Goal: Information Seeking & Learning: Learn about a topic

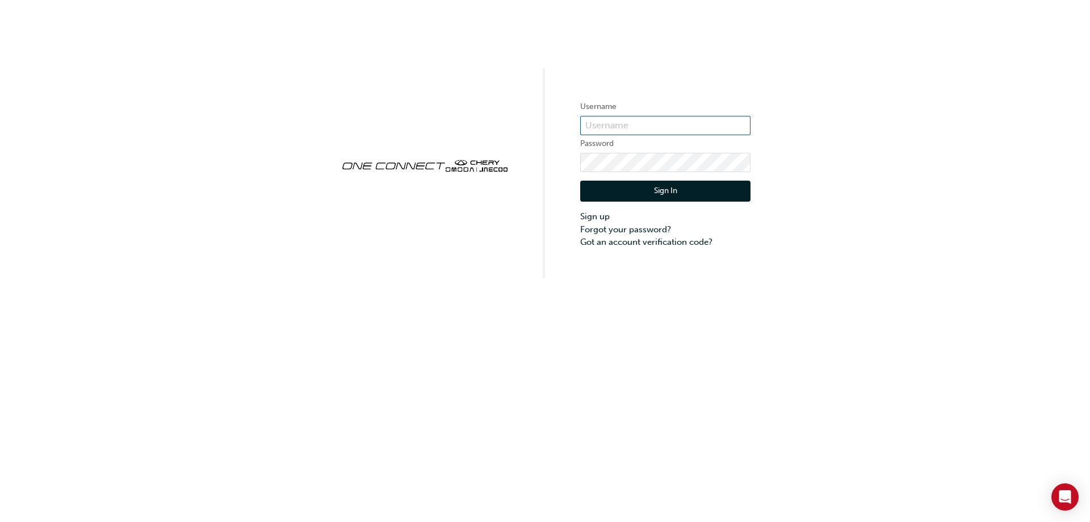
type input "CHAU0932"
click at [641, 185] on button "Sign In" at bounding box center [665, 191] width 170 height 22
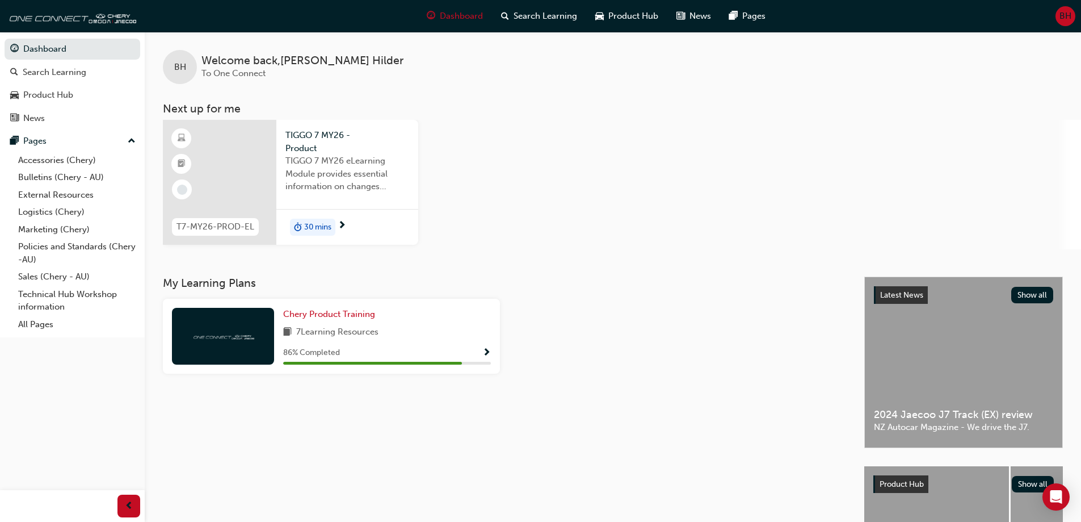
click at [369, 146] on span "TIGGO 7 MY26 - Product" at bounding box center [348, 142] width 124 height 26
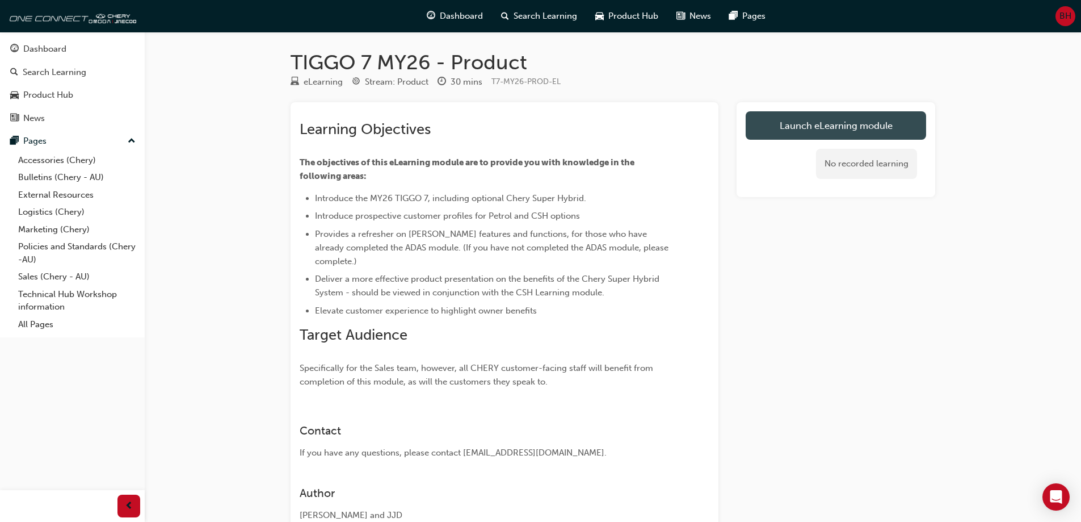
click at [775, 121] on link "Launch eLearning module" at bounding box center [836, 125] width 180 height 28
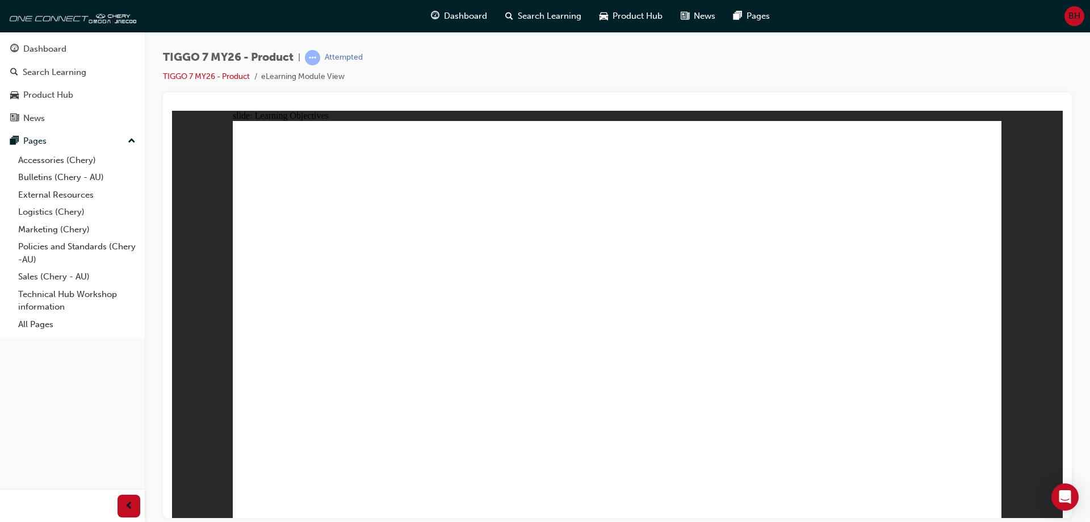
drag, startPoint x: 608, startPoint y: 434, endPoint x: 670, endPoint y: 438, distance: 62.0
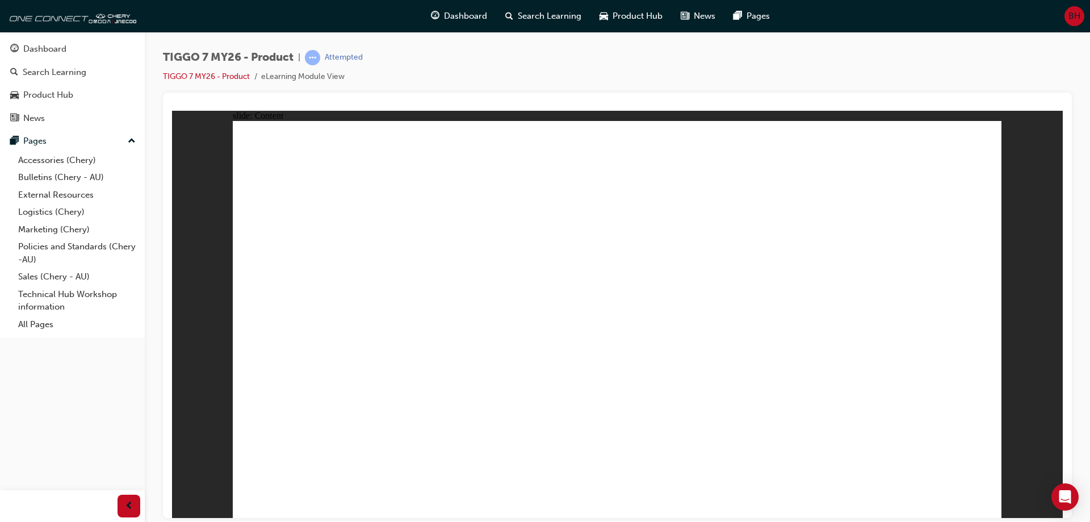
drag, startPoint x: 900, startPoint y: 436, endPoint x: 906, endPoint y: 399, distance: 38.0
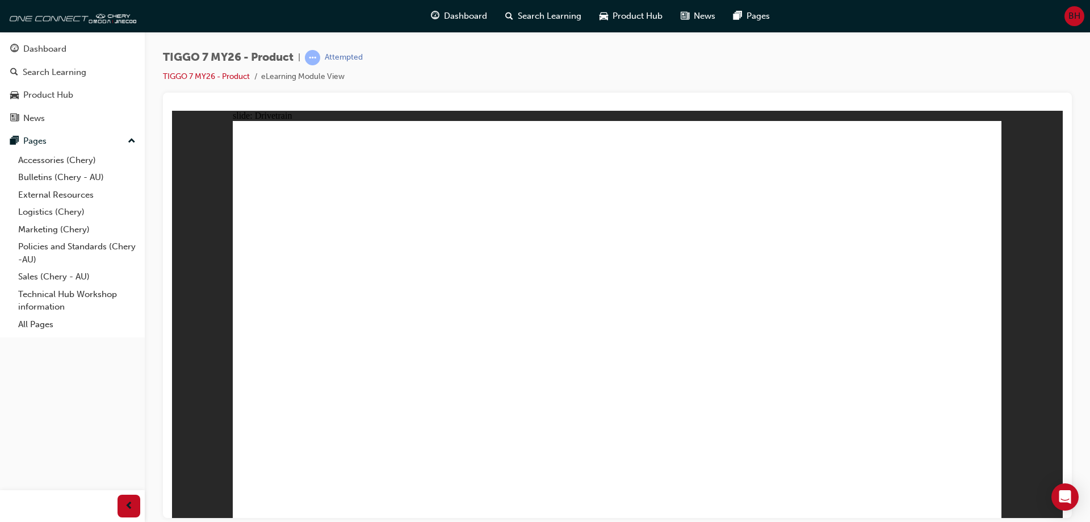
drag, startPoint x: 337, startPoint y: 373, endPoint x: 338, endPoint y: 381, distance: 8.1
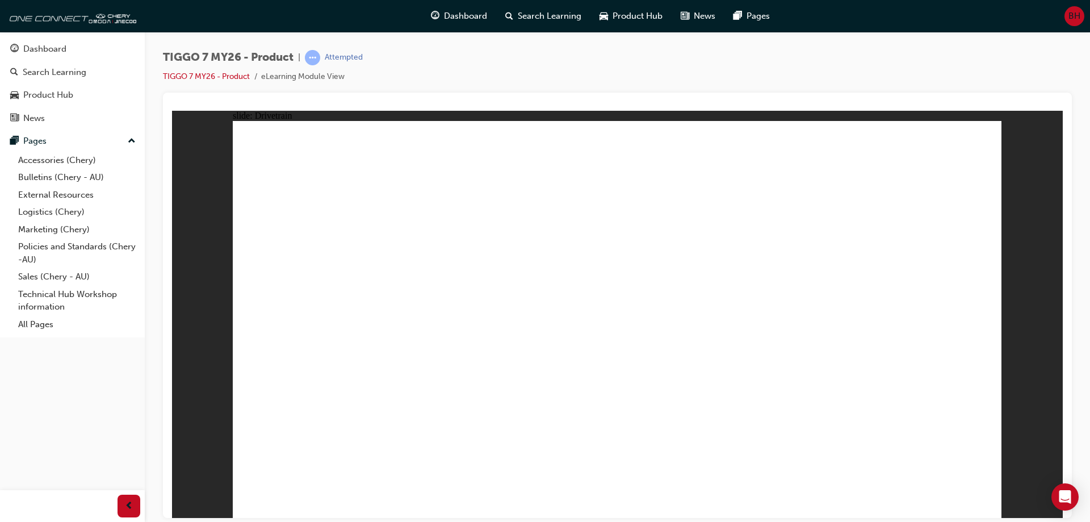
drag, startPoint x: 324, startPoint y: 402, endPoint x: 326, endPoint y: 395, distance: 7.2
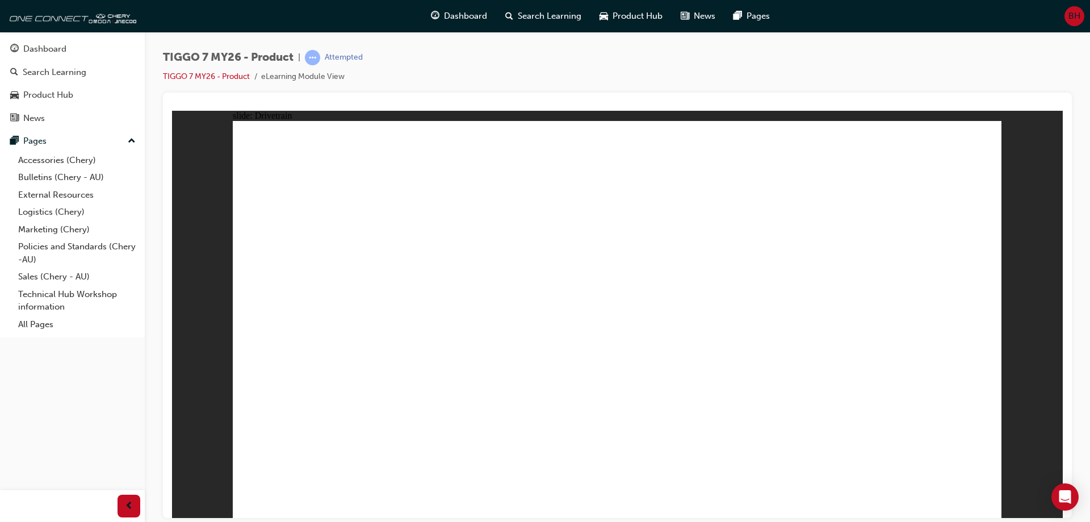
drag, startPoint x: 369, startPoint y: 384, endPoint x: 367, endPoint y: 356, distance: 28.5
drag, startPoint x: 279, startPoint y: 343, endPoint x: 250, endPoint y: 358, distance: 32.0
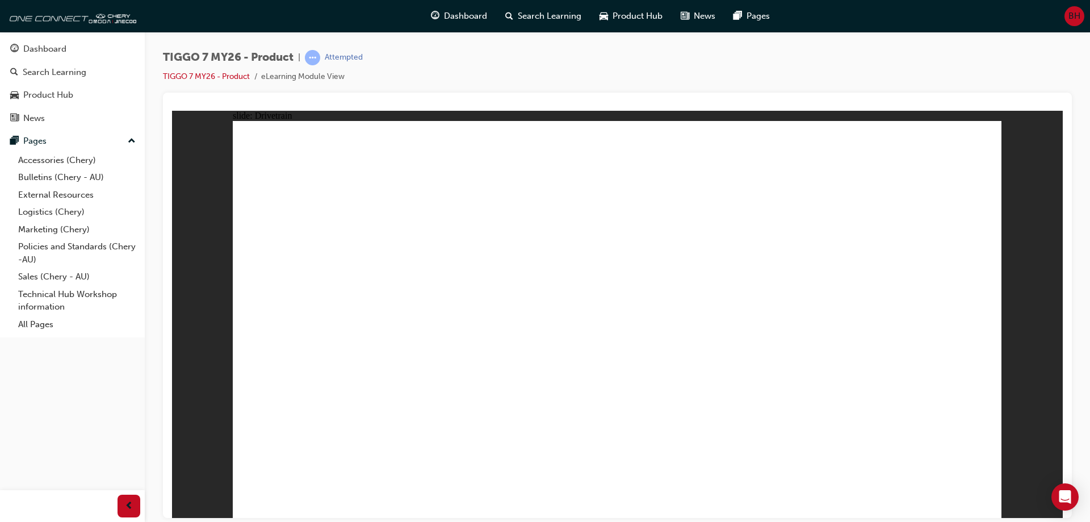
drag, startPoint x: 248, startPoint y: 359, endPoint x: 259, endPoint y: 375, distance: 19.7
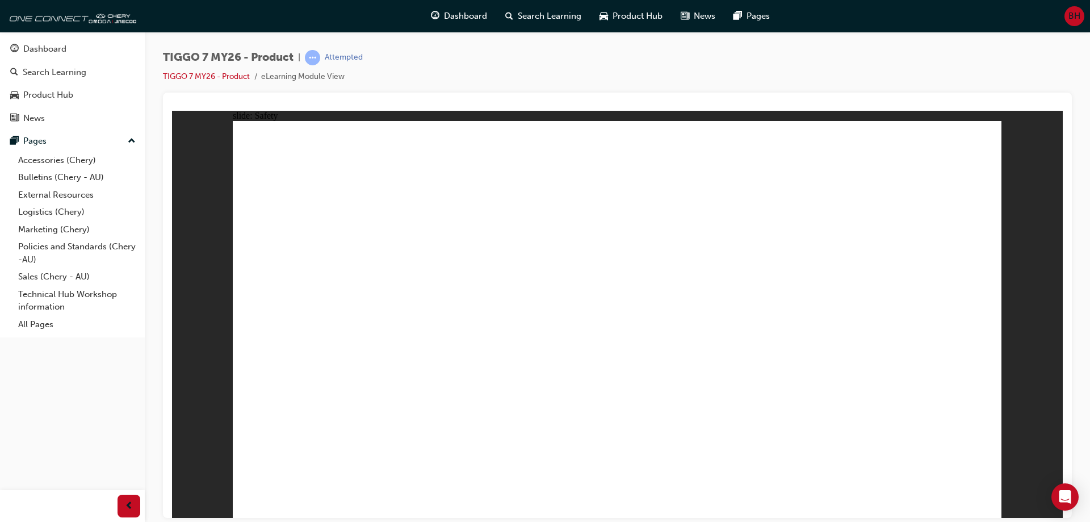
drag, startPoint x: 794, startPoint y: 186, endPoint x: 791, endPoint y: 248, distance: 61.9
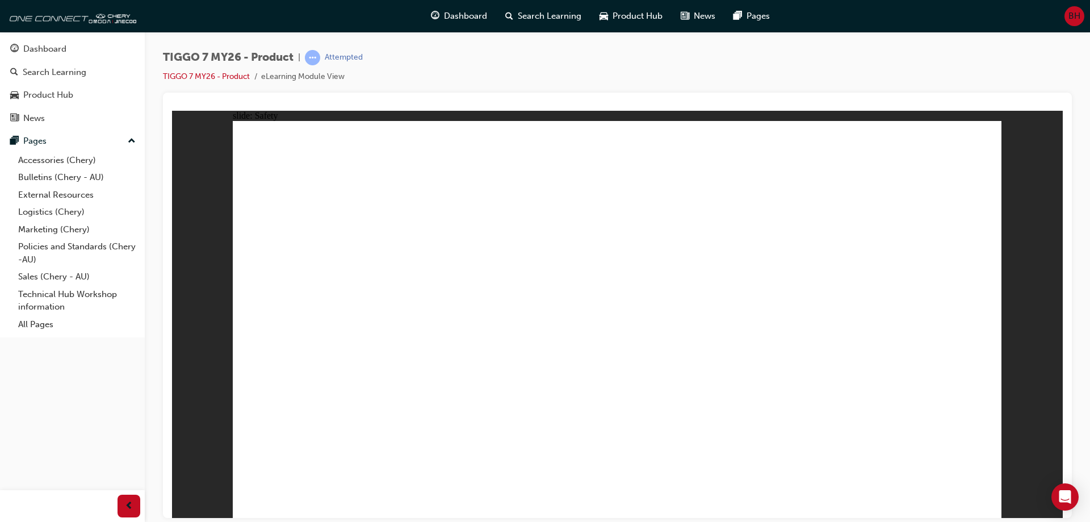
drag, startPoint x: 653, startPoint y: 179, endPoint x: 495, endPoint y: 183, distance: 158.4
drag, startPoint x: 467, startPoint y: 187, endPoint x: 417, endPoint y: 379, distance: 198.2
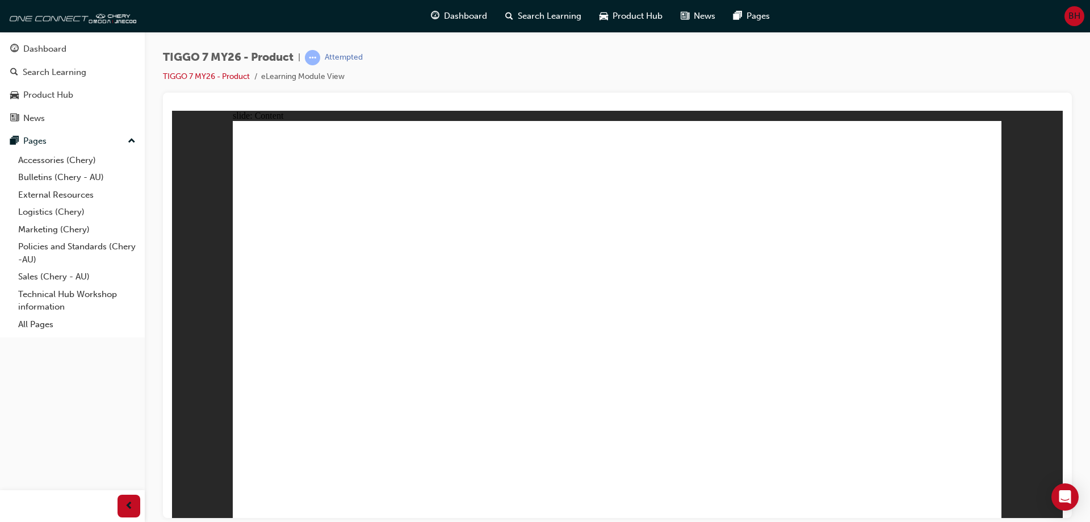
drag, startPoint x: 728, startPoint y: 274, endPoint x: 745, endPoint y: 375, distance: 102.5
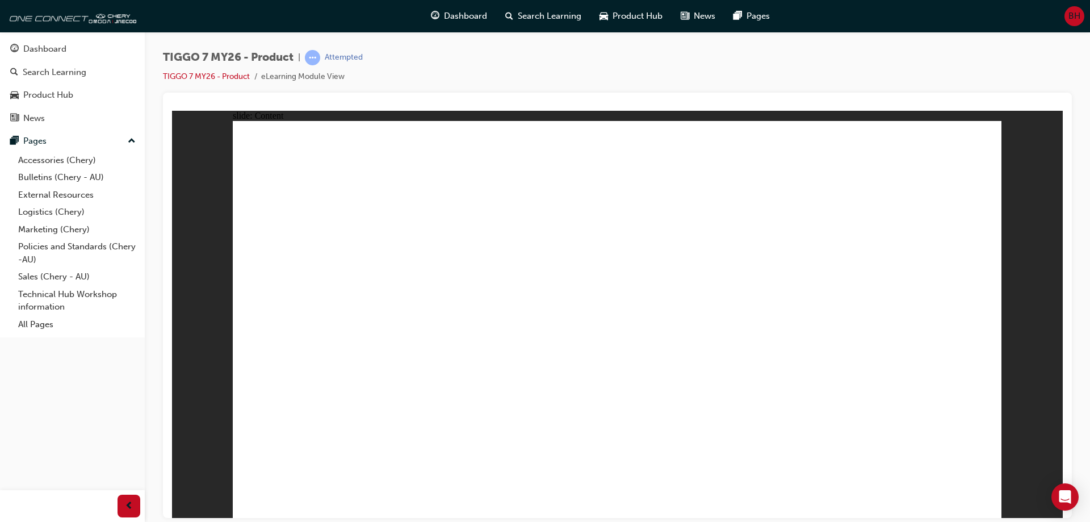
drag, startPoint x: 976, startPoint y: 499, endPoint x: 917, endPoint y: 437, distance: 85.9
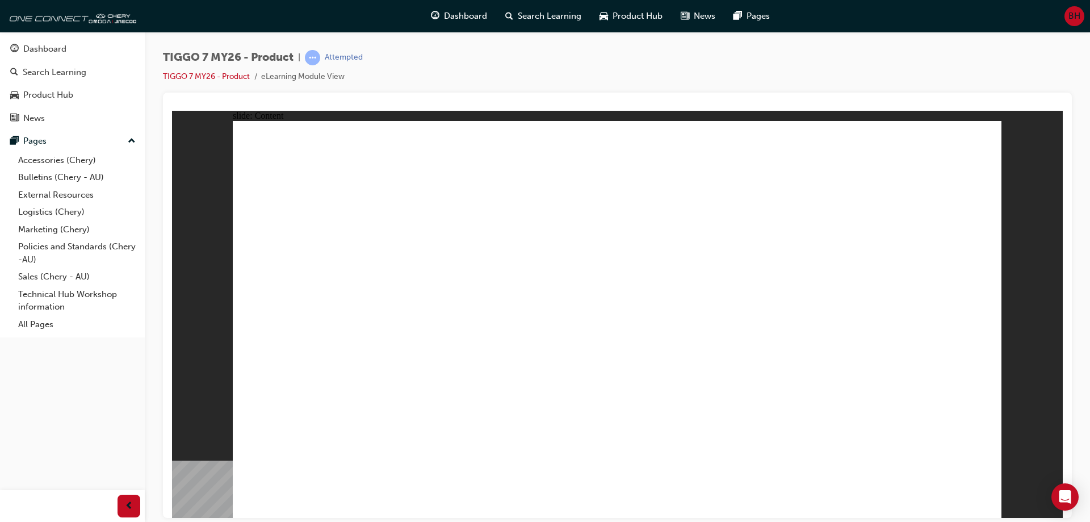
drag, startPoint x: 979, startPoint y: 136, endPoint x: 399, endPoint y: 144, distance: 580.1
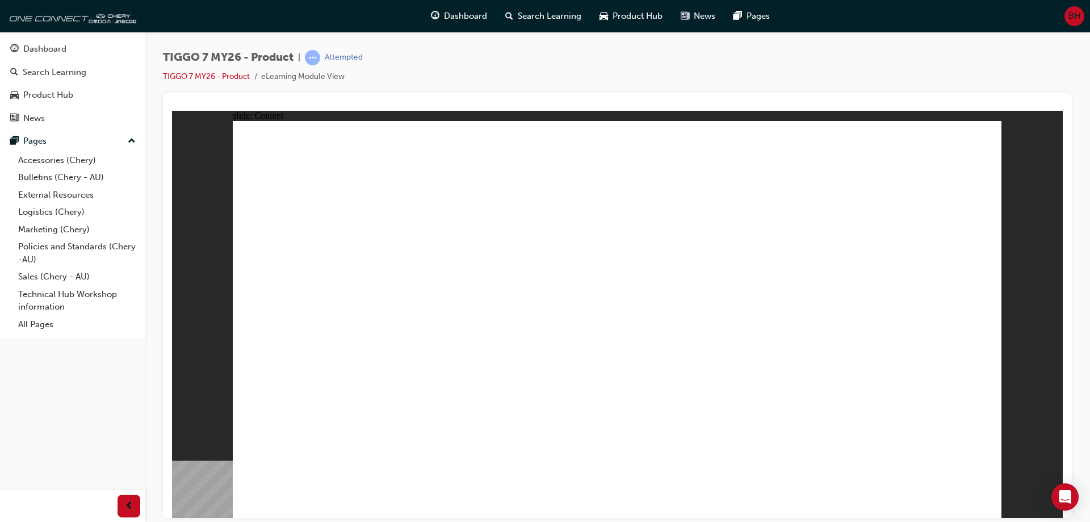
drag, startPoint x: 447, startPoint y: 204, endPoint x: 578, endPoint y: 201, distance: 130.6
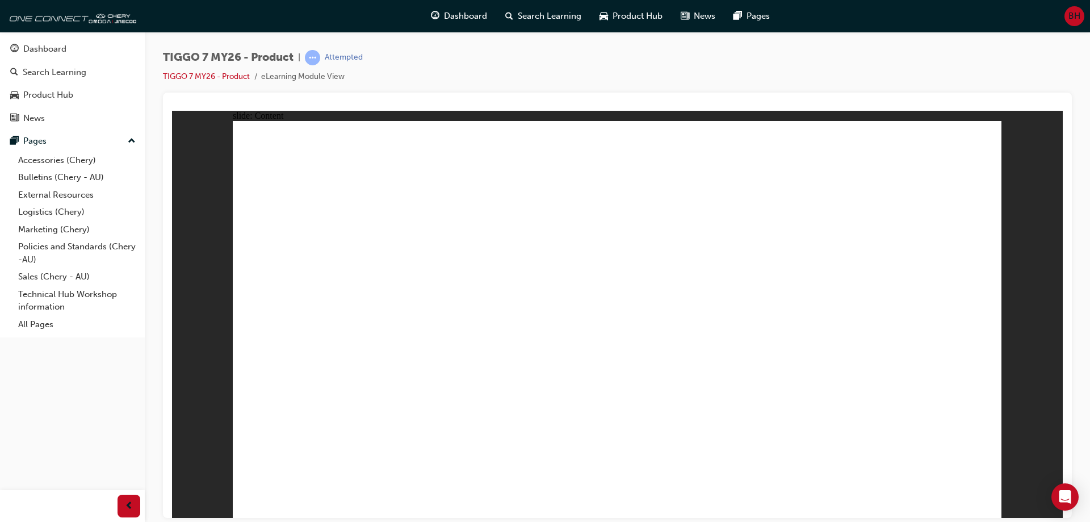
drag, startPoint x: 611, startPoint y: 152, endPoint x: 577, endPoint y: 159, distance: 35.0
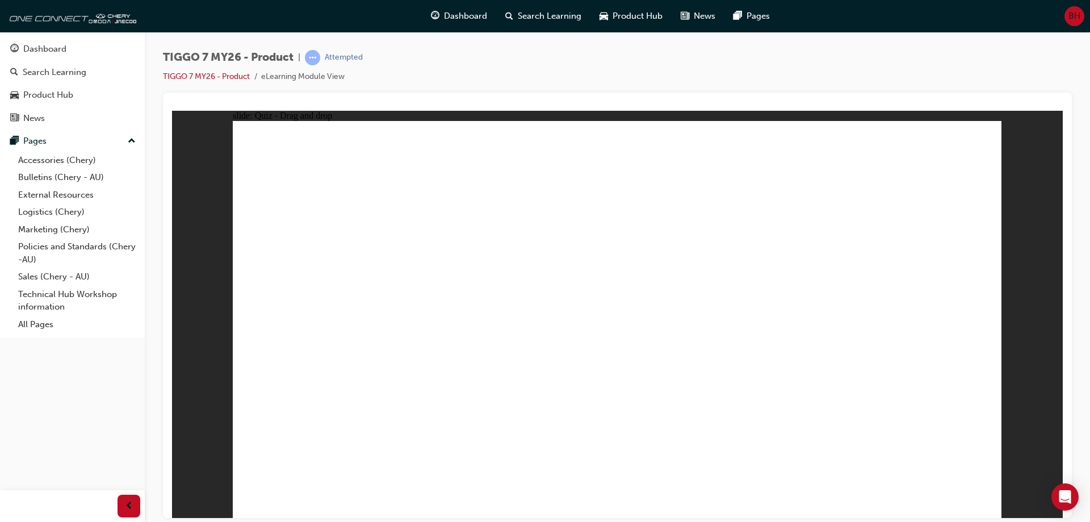
drag, startPoint x: 587, startPoint y: 162, endPoint x: 902, endPoint y: 357, distance: 370.3
drag, startPoint x: 739, startPoint y: 158, endPoint x: 321, endPoint y: 347, distance: 459.0
drag, startPoint x: 818, startPoint y: 230, endPoint x: 627, endPoint y: 334, distance: 217.4
drag, startPoint x: 681, startPoint y: 247, endPoint x: 632, endPoint y: 253, distance: 49.6
drag, startPoint x: 674, startPoint y: 262, endPoint x: 737, endPoint y: 330, distance: 92.8
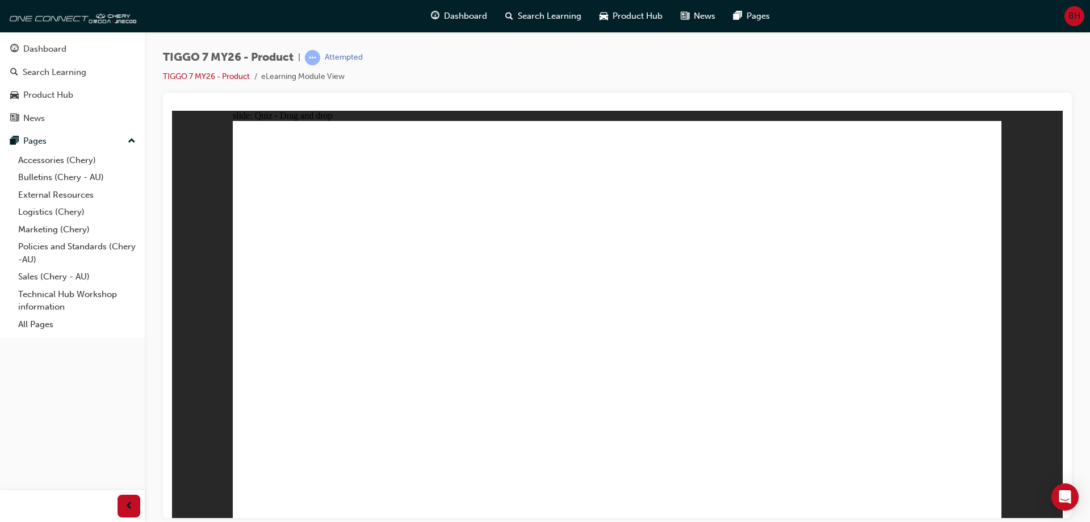
drag, startPoint x: 876, startPoint y: 156, endPoint x: 459, endPoint y: 324, distance: 450.3
drag, startPoint x: 455, startPoint y: 324, endPoint x: 592, endPoint y: 237, distance: 162.0
drag, startPoint x: 910, startPoint y: 168, endPoint x: 733, endPoint y: 233, distance: 188.5
drag, startPoint x: 778, startPoint y: 333, endPoint x: 489, endPoint y: 326, distance: 289.6
drag, startPoint x: 896, startPoint y: 190, endPoint x: 745, endPoint y: 346, distance: 216.8
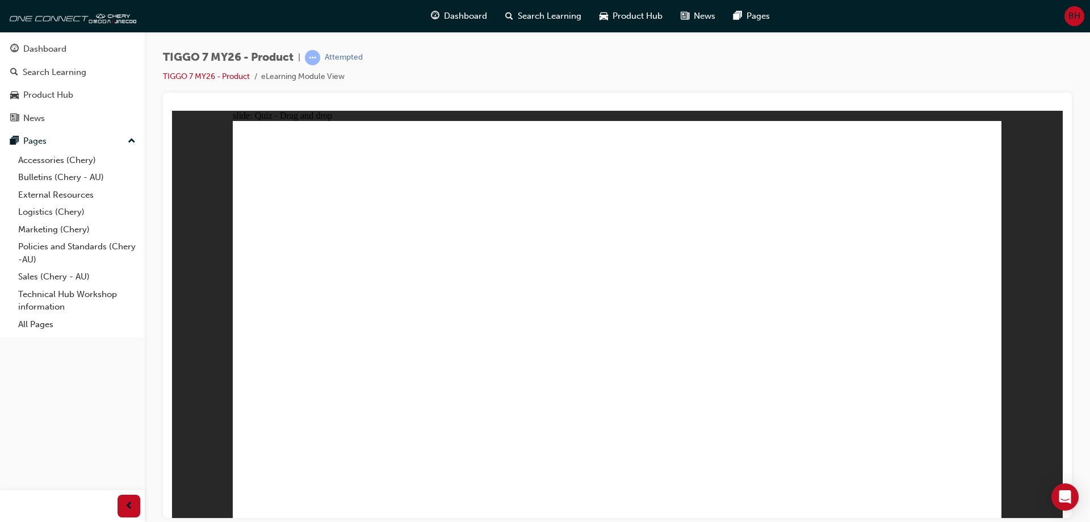
drag, startPoint x: 619, startPoint y: 215, endPoint x: 379, endPoint y: 397, distance: 302.2
drag, startPoint x: 932, startPoint y: 217, endPoint x: 720, endPoint y: 307, distance: 230.5
drag, startPoint x: 753, startPoint y: 241, endPoint x: 753, endPoint y: 221, distance: 20.4
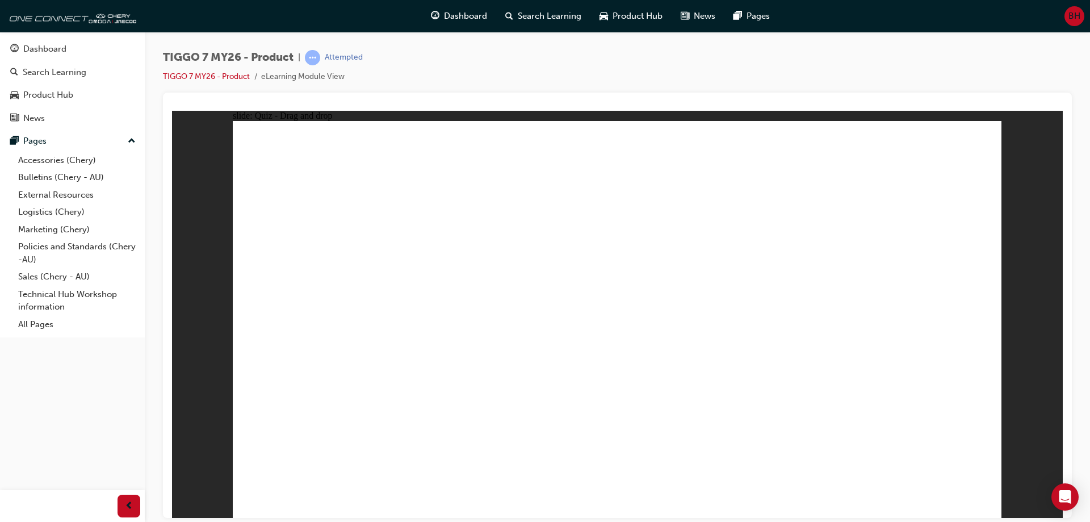
drag, startPoint x: 754, startPoint y: 219, endPoint x: 590, endPoint y: 386, distance: 234.0
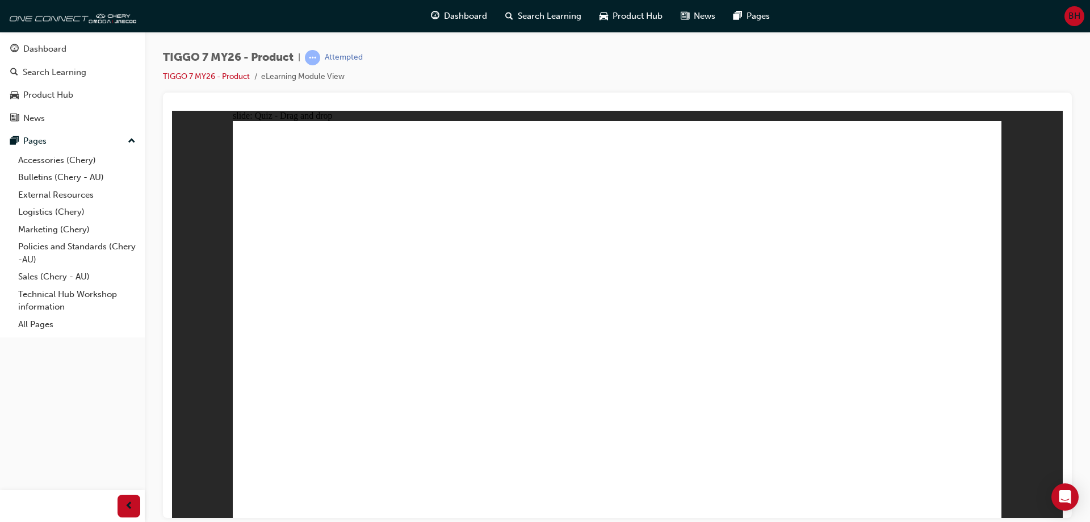
drag, startPoint x: 617, startPoint y: 201, endPoint x: 468, endPoint y: 398, distance: 247.1
drag, startPoint x: 852, startPoint y: 228, endPoint x: 472, endPoint y: 370, distance: 405.9
drag, startPoint x: 779, startPoint y: 188, endPoint x: 468, endPoint y: 406, distance: 379.8
drag, startPoint x: 918, startPoint y: 163, endPoint x: 478, endPoint y: 355, distance: 480.1
drag, startPoint x: 837, startPoint y: 213, endPoint x: 498, endPoint y: 385, distance: 380.3
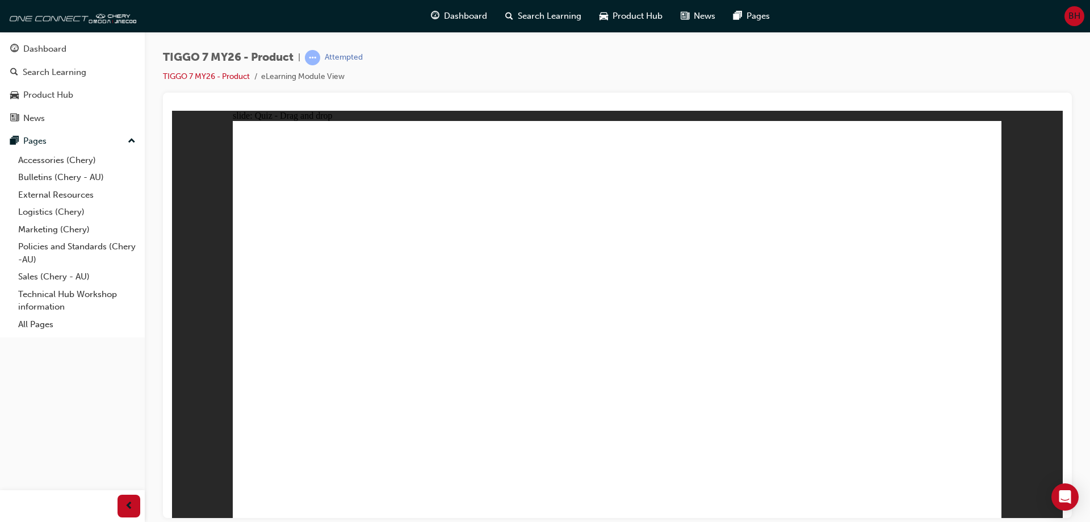
drag, startPoint x: 769, startPoint y: 229, endPoint x: 749, endPoint y: 394, distance: 166.4
drag, startPoint x: 694, startPoint y: 167, endPoint x: 712, endPoint y: 377, distance: 210.8
drag, startPoint x: 590, startPoint y: 171, endPoint x: 750, endPoint y: 375, distance: 258.8
drag, startPoint x: 685, startPoint y: 197, endPoint x: 782, endPoint y: 408, distance: 231.9
drag, startPoint x: 851, startPoint y: 167, endPoint x: 814, endPoint y: 399, distance: 235.1
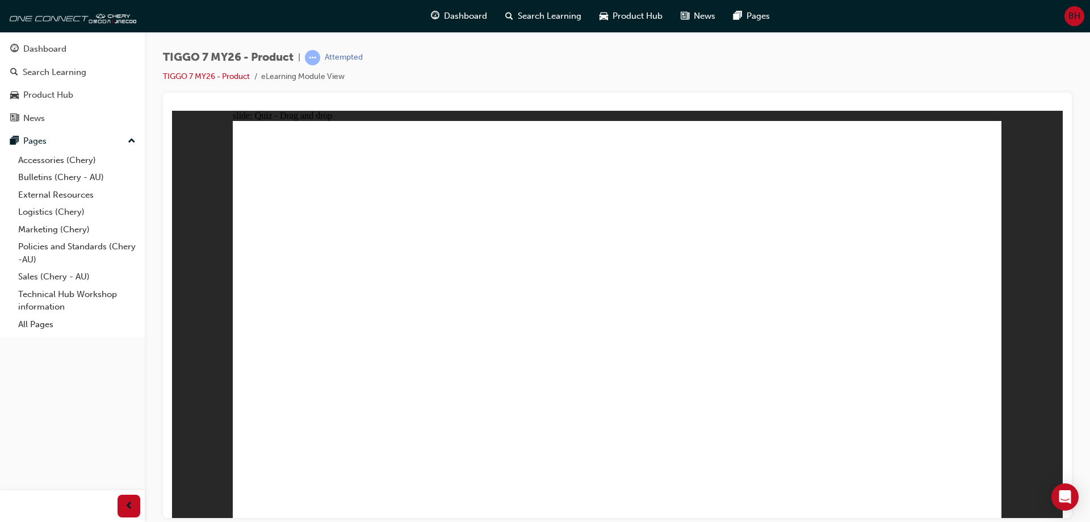
drag, startPoint x: 698, startPoint y: 233, endPoint x: 724, endPoint y: 187, distance: 52.9
drag, startPoint x: 750, startPoint y: 163, endPoint x: 451, endPoint y: 389, distance: 375.3
drag, startPoint x: 695, startPoint y: 218, endPoint x: 678, endPoint y: 248, distance: 34.9
drag, startPoint x: 682, startPoint y: 226, endPoint x: 488, endPoint y: 376, distance: 245.3
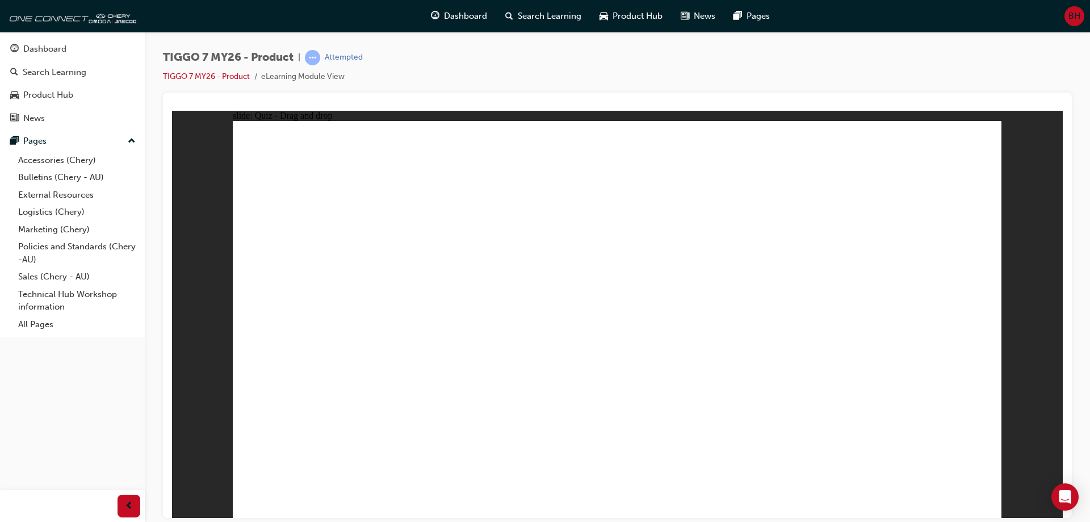
drag, startPoint x: 931, startPoint y: 188, endPoint x: 716, endPoint y: 393, distance: 297.1
drag, startPoint x: 638, startPoint y: 214, endPoint x: 522, endPoint y: 329, distance: 163.8
drag, startPoint x: 783, startPoint y: 200, endPoint x: 446, endPoint y: 352, distance: 369.9
drag, startPoint x: 870, startPoint y: 219, endPoint x: 754, endPoint y: 321, distance: 154.4
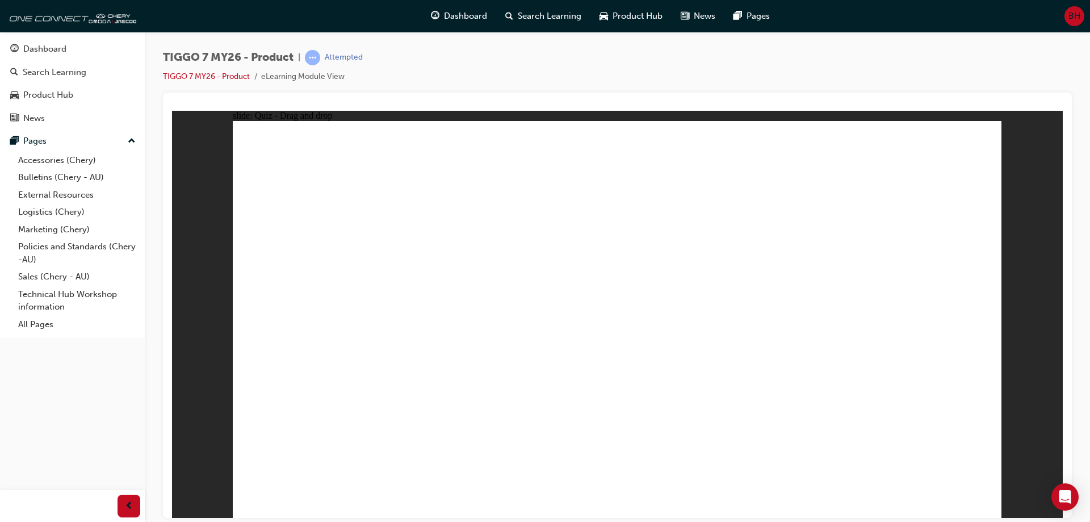
drag, startPoint x: 359, startPoint y: 255, endPoint x: 435, endPoint y: 259, distance: 75.6
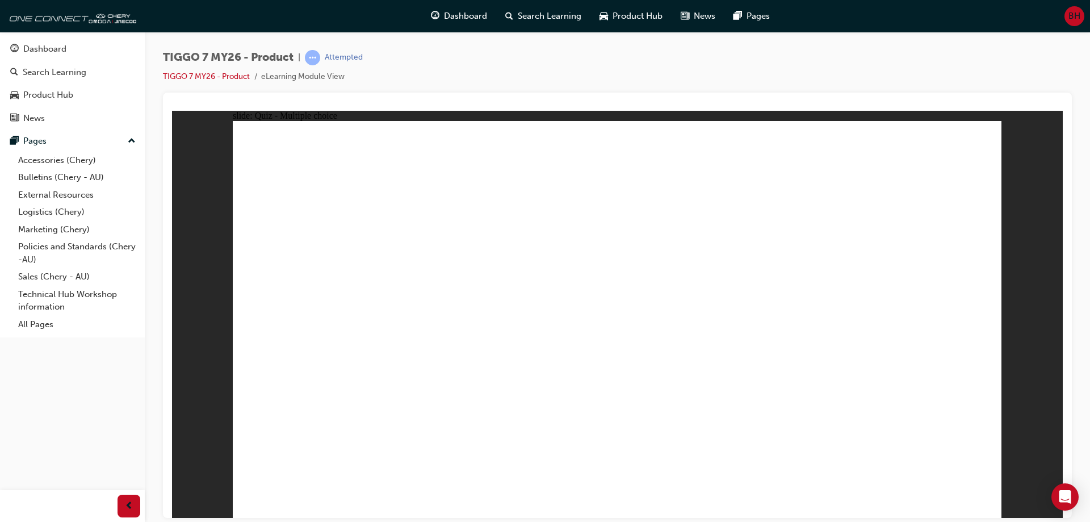
radio input "true"
drag, startPoint x: 336, startPoint y: 190, endPoint x: 352, endPoint y: 198, distance: 17.8
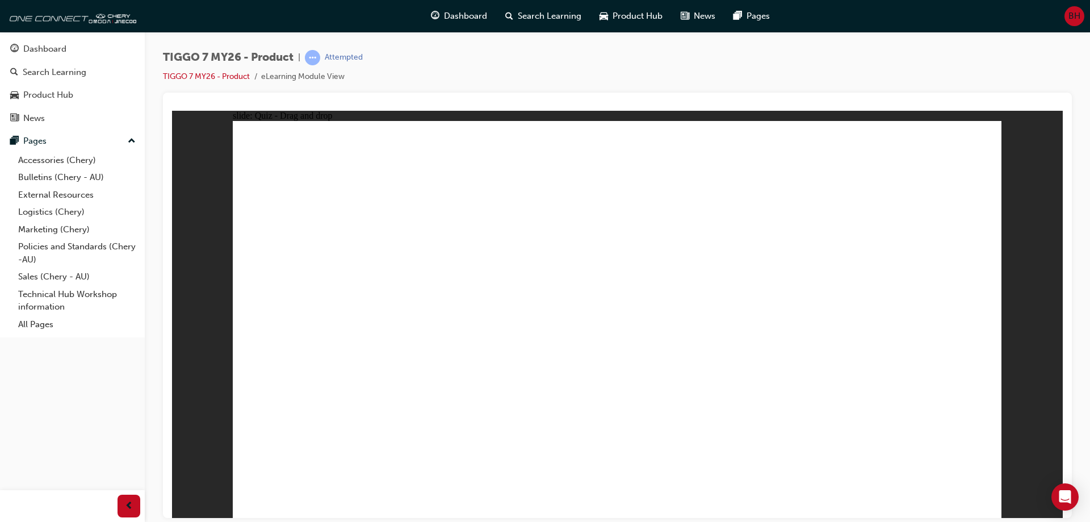
drag, startPoint x: 352, startPoint y: 198, endPoint x: 392, endPoint y: 212, distance: 42.4
drag, startPoint x: 612, startPoint y: 162, endPoint x: 693, endPoint y: 398, distance: 249.1
drag, startPoint x: 783, startPoint y: 159, endPoint x: 738, endPoint y: 360, distance: 205.3
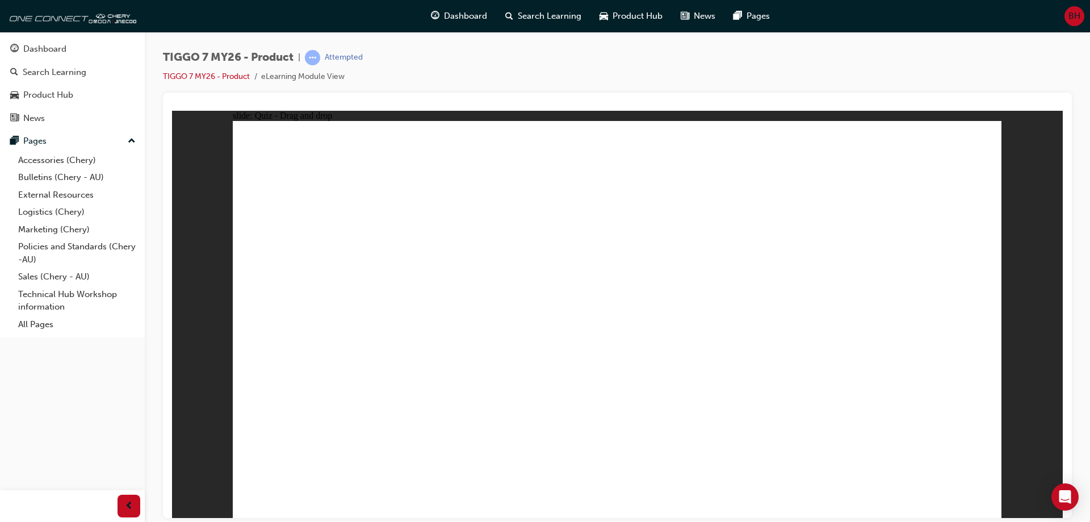
drag, startPoint x: 925, startPoint y: 163, endPoint x: 759, endPoint y: 388, distance: 278.9
drag, startPoint x: 901, startPoint y: 191, endPoint x: 788, endPoint y: 356, distance: 200.1
drag, startPoint x: 767, startPoint y: 213, endPoint x: 762, endPoint y: 368, distance: 155.6
drag, startPoint x: 759, startPoint y: 190, endPoint x: 750, endPoint y: 373, distance: 184.1
drag, startPoint x: 620, startPoint y: 188, endPoint x: 670, endPoint y: 375, distance: 193.2
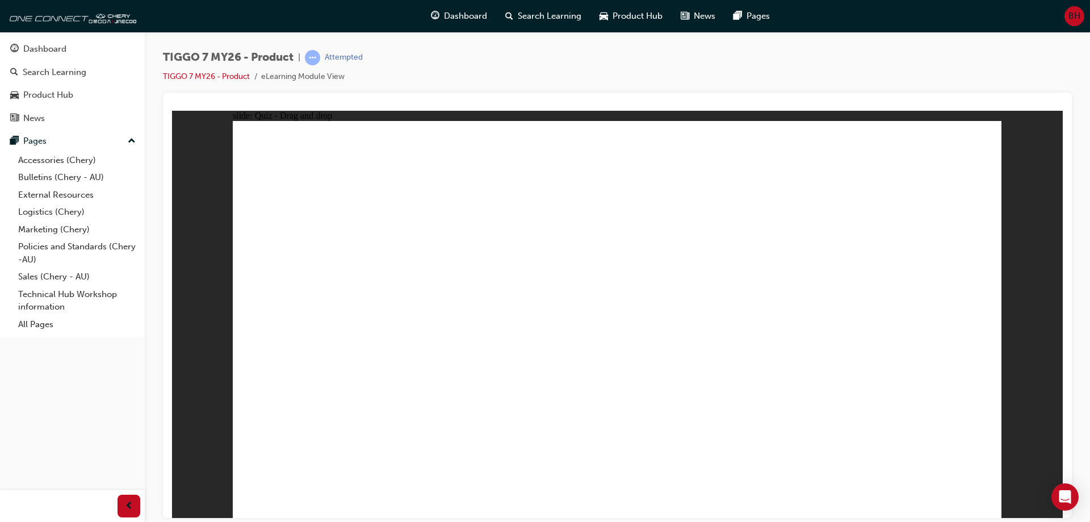
radio input "true"
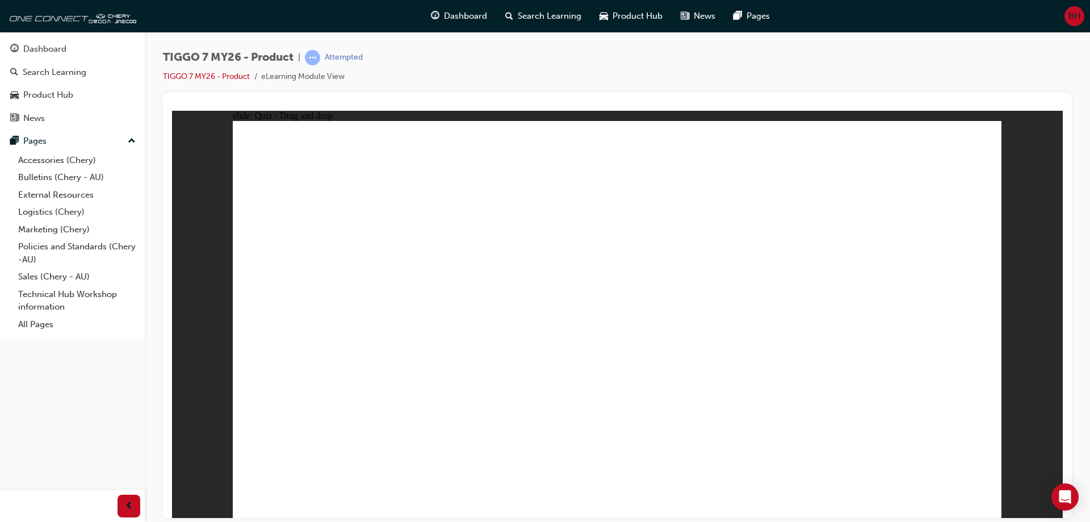
drag, startPoint x: 599, startPoint y: 166, endPoint x: 324, endPoint y: 333, distance: 322.2
drag, startPoint x: 744, startPoint y: 169, endPoint x: 478, endPoint y: 328, distance: 309.4
drag, startPoint x: 834, startPoint y: 237, endPoint x: 924, endPoint y: 346, distance: 141.1
drag, startPoint x: 896, startPoint y: 175, endPoint x: 834, endPoint y: 188, distance: 63.2
drag, startPoint x: 382, startPoint y: 268, endPoint x: 421, endPoint y: 111, distance: 162.0
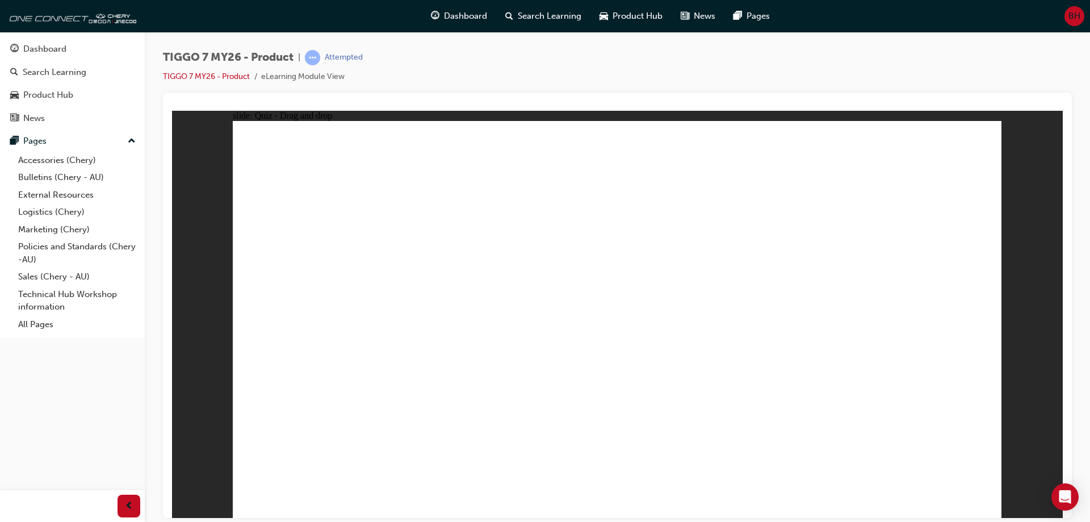
drag, startPoint x: 334, startPoint y: 329, endPoint x: 768, endPoint y: 338, distance: 433.7
drag, startPoint x: 879, startPoint y: 169, endPoint x: 641, endPoint y: 284, distance: 264.5
drag, startPoint x: 648, startPoint y: 250, endPoint x: 347, endPoint y: 333, distance: 312.7
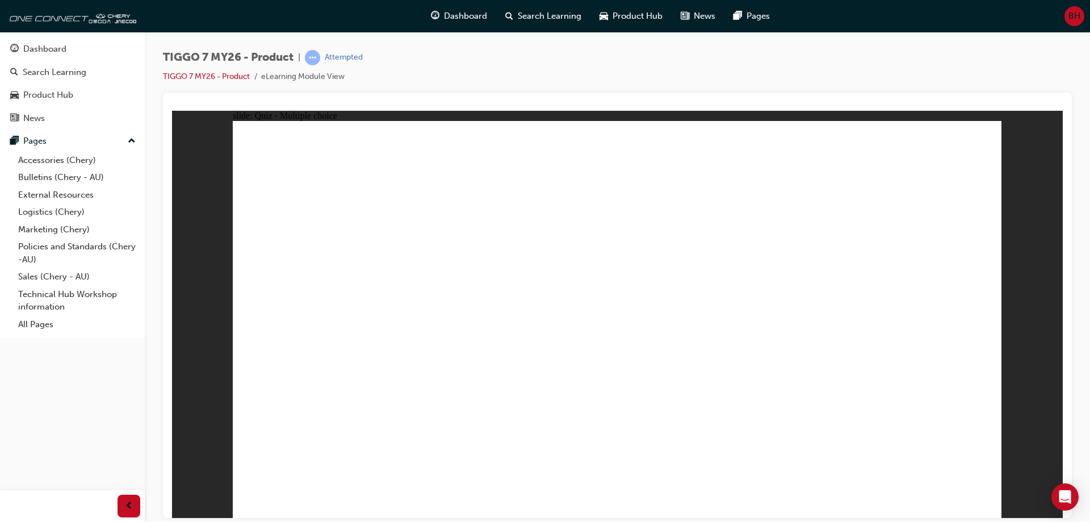
radio input "true"
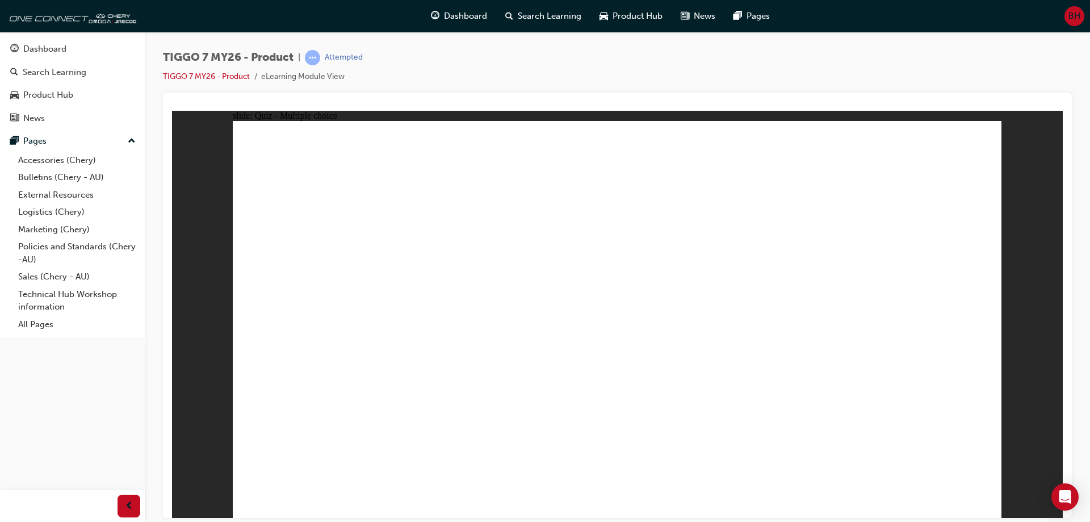
radio input "true"
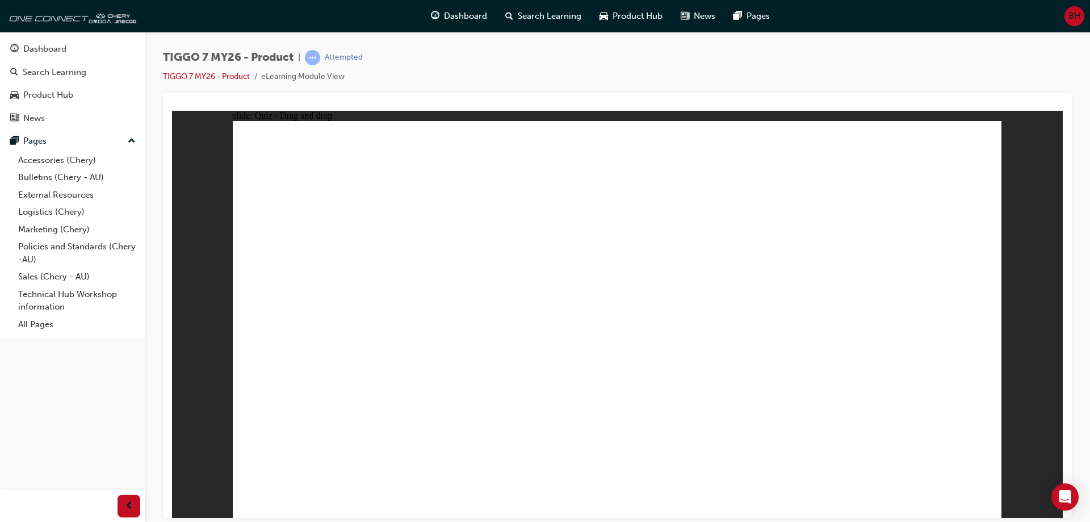
drag, startPoint x: 563, startPoint y: 173, endPoint x: 446, endPoint y: 335, distance: 200.9
drag, startPoint x: 466, startPoint y: 334, endPoint x: 906, endPoint y: 342, distance: 440.0
drag, startPoint x: 853, startPoint y: 244, endPoint x: 654, endPoint y: 337, distance: 218.6
drag, startPoint x: 648, startPoint y: 217, endPoint x: 353, endPoint y: 354, distance: 325.3
drag, startPoint x: 604, startPoint y: 238, endPoint x: 747, endPoint y: 318, distance: 163.9
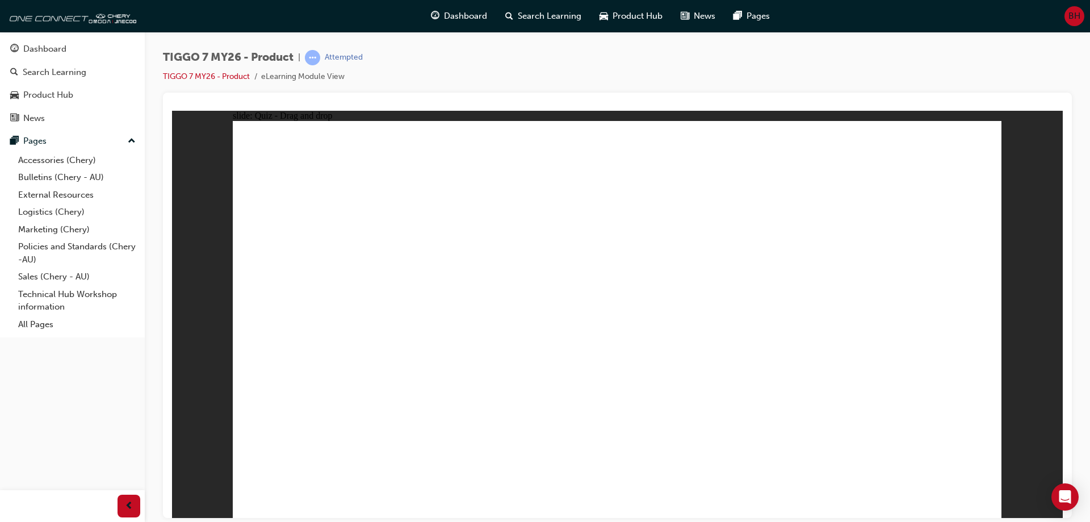
drag, startPoint x: 860, startPoint y: 163, endPoint x: 604, endPoint y: 325, distance: 303.1
drag, startPoint x: 910, startPoint y: 216, endPoint x: 670, endPoint y: 383, distance: 292.7
drag, startPoint x: 727, startPoint y: 215, endPoint x: 359, endPoint y: 359, distance: 395.4
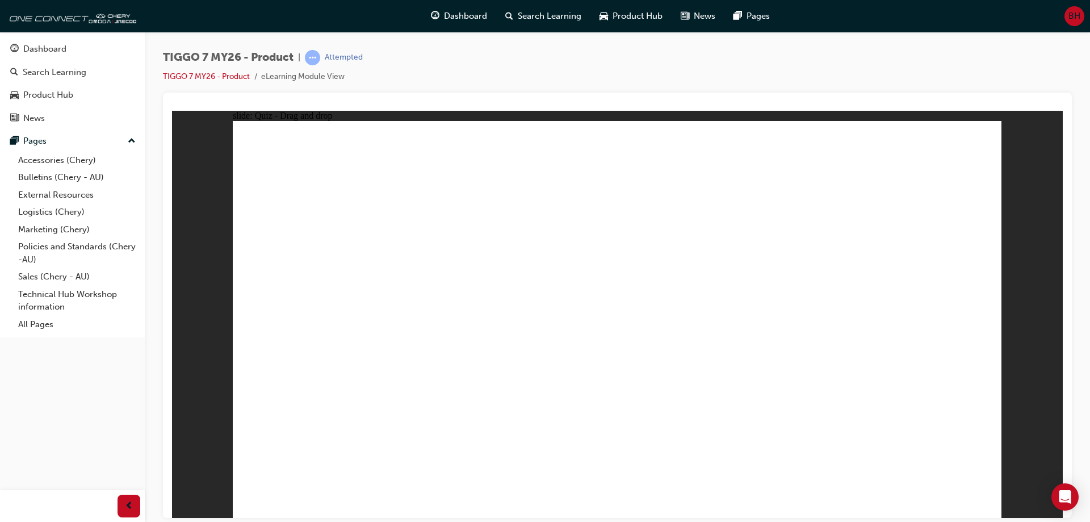
drag, startPoint x: 577, startPoint y: 220, endPoint x: 314, endPoint y: 398, distance: 317.2
drag, startPoint x: 590, startPoint y: 192, endPoint x: 466, endPoint y: 367, distance: 215.0
drag, startPoint x: 616, startPoint y: 169, endPoint x: 622, endPoint y: 180, distance: 12.7
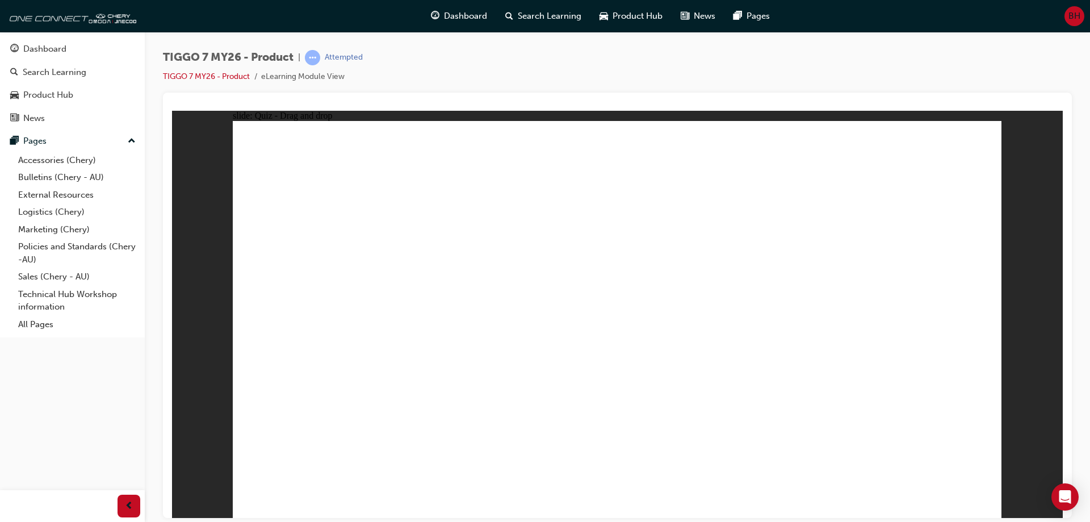
drag, startPoint x: 847, startPoint y: 229, endPoint x: 493, endPoint y: 370, distance: 381.1
drag, startPoint x: 770, startPoint y: 199, endPoint x: 475, endPoint y: 375, distance: 343.6
drag, startPoint x: 922, startPoint y: 163, endPoint x: 514, endPoint y: 373, distance: 458.5
drag, startPoint x: 855, startPoint y: 192, endPoint x: 457, endPoint y: 385, distance: 442.0
drag, startPoint x: 766, startPoint y: 163, endPoint x: 449, endPoint y: 394, distance: 392.4
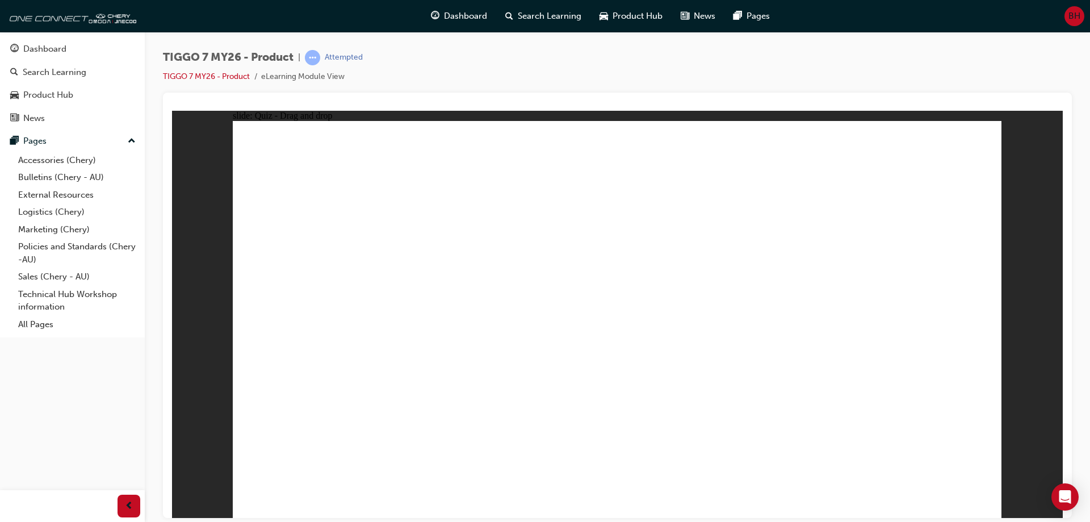
drag, startPoint x: 682, startPoint y: 220, endPoint x: 494, endPoint y: 373, distance: 242.8
drag, startPoint x: 610, startPoint y: 173, endPoint x: 696, endPoint y: 383, distance: 227.8
drag, startPoint x: 758, startPoint y: 222, endPoint x: 753, endPoint y: 263, distance: 41.2
drag, startPoint x: 752, startPoint y: 234, endPoint x: 683, endPoint y: 383, distance: 163.6
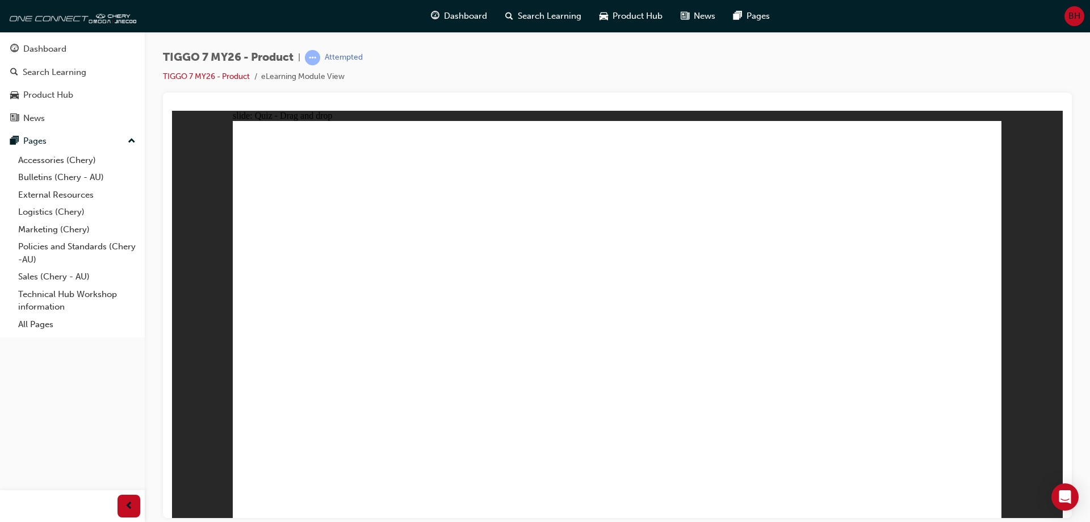
drag, startPoint x: 692, startPoint y: 193, endPoint x: 737, endPoint y: 352, distance: 165.5
drag, startPoint x: 698, startPoint y: 152, endPoint x: 725, endPoint y: 237, distance: 89.6
drag, startPoint x: 696, startPoint y: 163, endPoint x: 721, endPoint y: 373, distance: 212.0
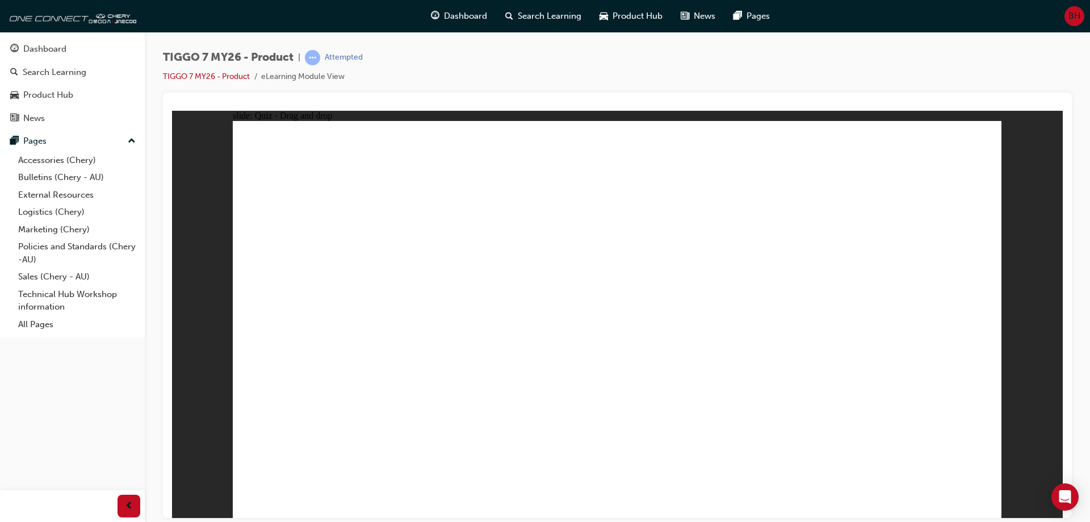
drag, startPoint x: 850, startPoint y: 164, endPoint x: 775, endPoint y: 364, distance: 213.4
drag, startPoint x: 922, startPoint y: 200, endPoint x: 674, endPoint y: 383, distance: 308.4
drag, startPoint x: 926, startPoint y: 186, endPoint x: 880, endPoint y: 335, distance: 156.2
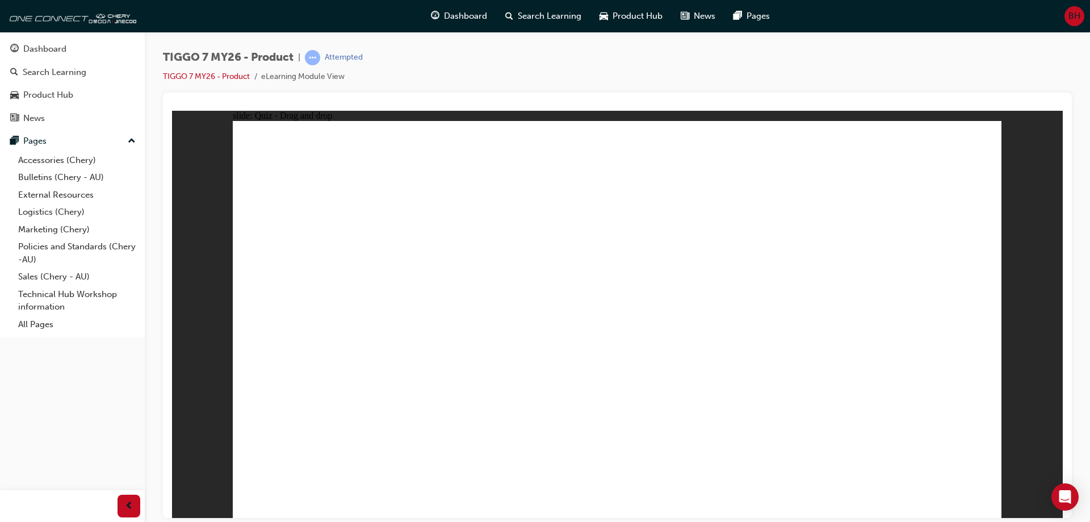
drag, startPoint x: 774, startPoint y: 187, endPoint x: 437, endPoint y: 295, distance: 353.6
drag, startPoint x: 638, startPoint y: 211, endPoint x: 435, endPoint y: 375, distance: 260.7
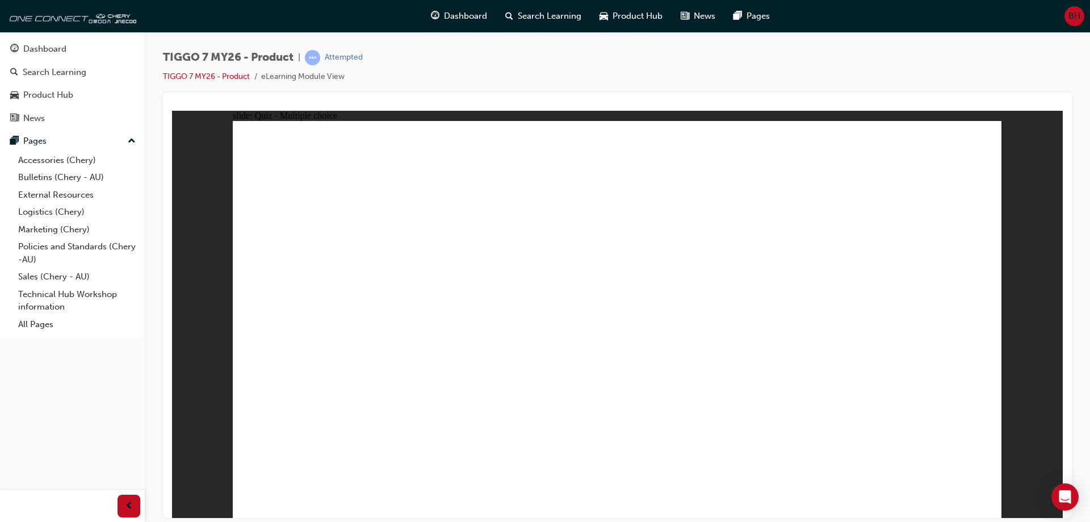
radio input "true"
drag, startPoint x: 639, startPoint y: 165, endPoint x: 673, endPoint y: 350, distance: 188.6
drag, startPoint x: 711, startPoint y: 227, endPoint x: 696, endPoint y: 344, distance: 117.9
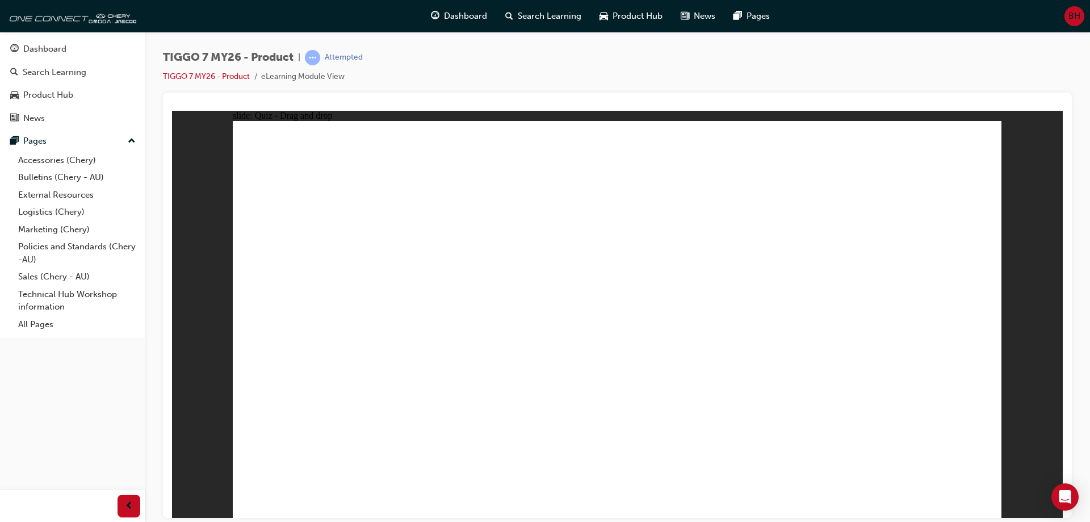
drag, startPoint x: 716, startPoint y: 191, endPoint x: 691, endPoint y: 358, distance: 169.4
drag, startPoint x: 647, startPoint y: 190, endPoint x: 700, endPoint y: 364, distance: 182.4
drag, startPoint x: 754, startPoint y: 148, endPoint x: 759, endPoint y: 185, distance: 37.9
drag, startPoint x: 757, startPoint y: 165, endPoint x: 737, endPoint y: 360, distance: 195.7
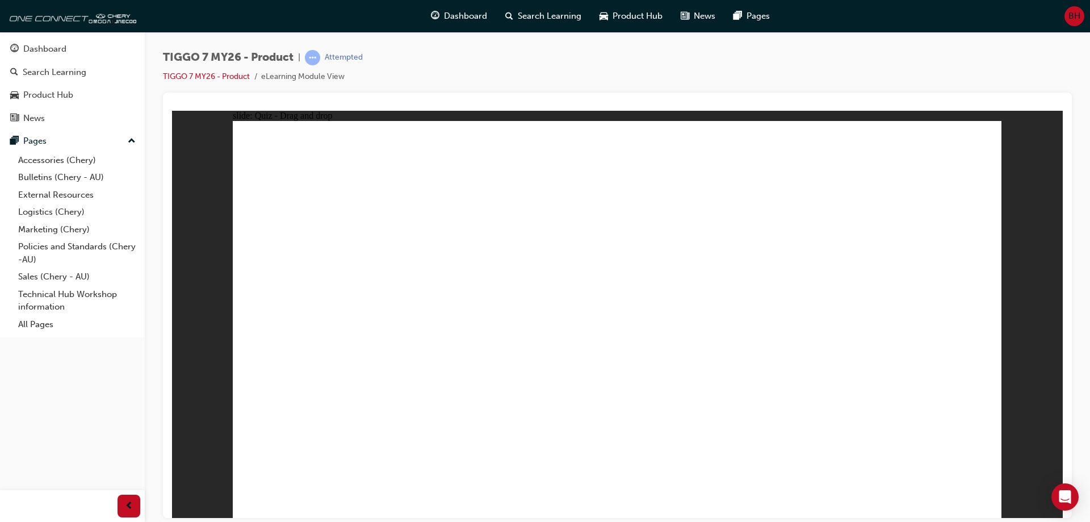
drag, startPoint x: 863, startPoint y: 197, endPoint x: 785, endPoint y: 375, distance: 194.7
drag, startPoint x: 883, startPoint y: 166, endPoint x: 791, endPoint y: 369, distance: 222.3
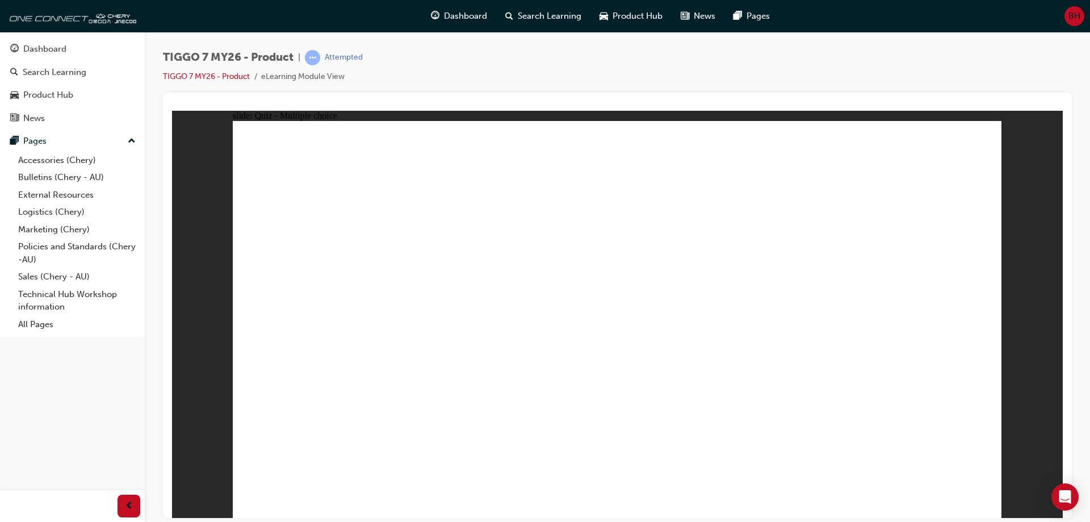
radio input "true"
drag, startPoint x: 667, startPoint y: 240, endPoint x: 666, endPoint y: 246, distance: 6.3
drag, startPoint x: 561, startPoint y: 156, endPoint x: 735, endPoint y: 340, distance: 253.8
drag, startPoint x: 875, startPoint y: 159, endPoint x: 807, endPoint y: 157, distance: 68.1
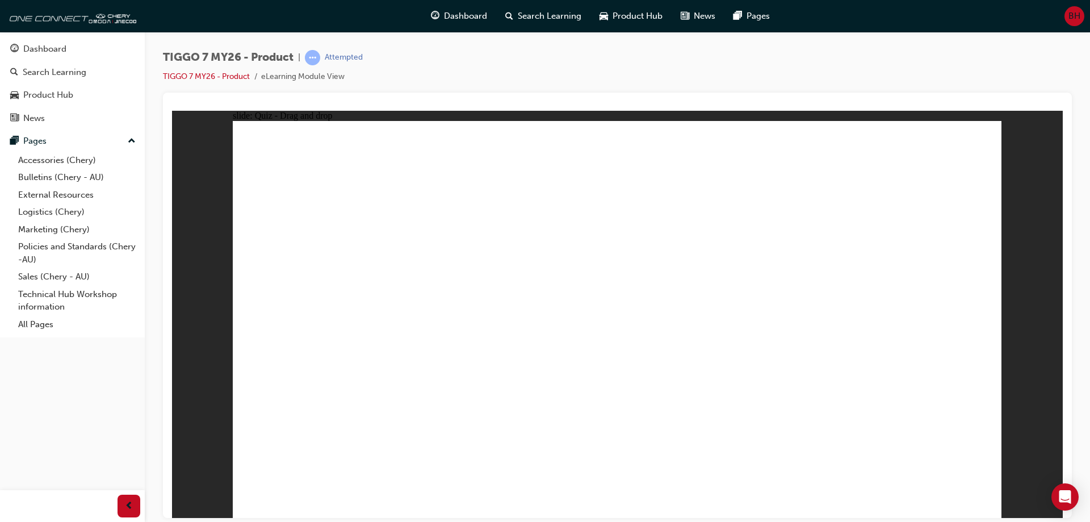
drag, startPoint x: 760, startPoint y: 161, endPoint x: 480, endPoint y: 349, distance: 337.0
drag, startPoint x: 674, startPoint y: 242, endPoint x: 324, endPoint y: 338, distance: 363.8
drag, startPoint x: 808, startPoint y: 229, endPoint x: 892, endPoint y: 312, distance: 118.0
drag, startPoint x: 902, startPoint y: 153, endPoint x: 664, endPoint y: 324, distance: 293.8
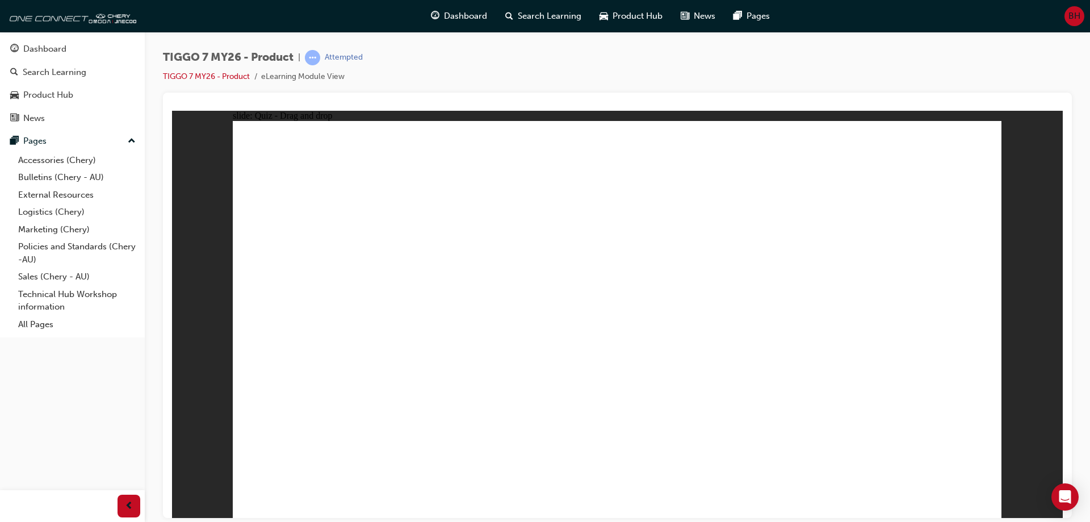
radio input "true"
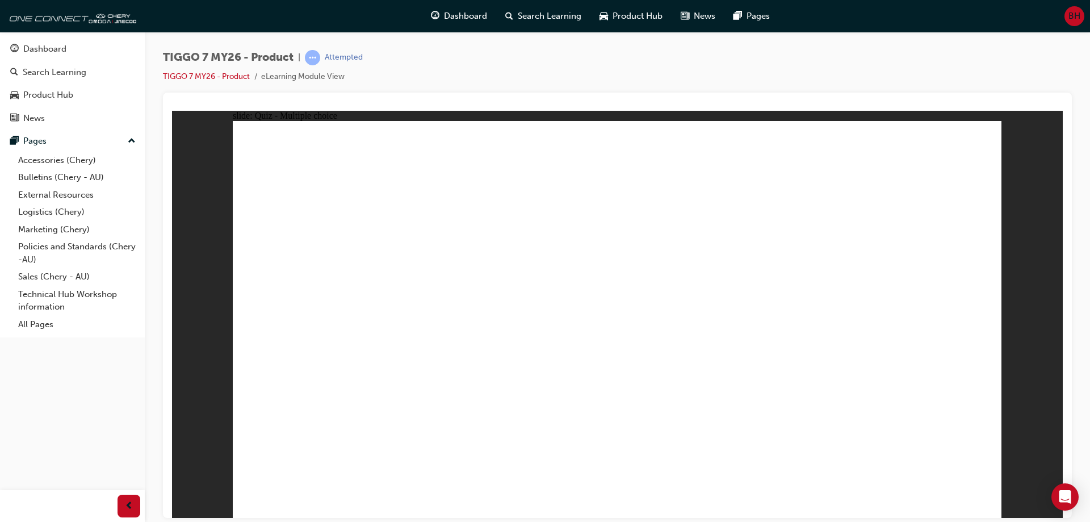
radio input "true"
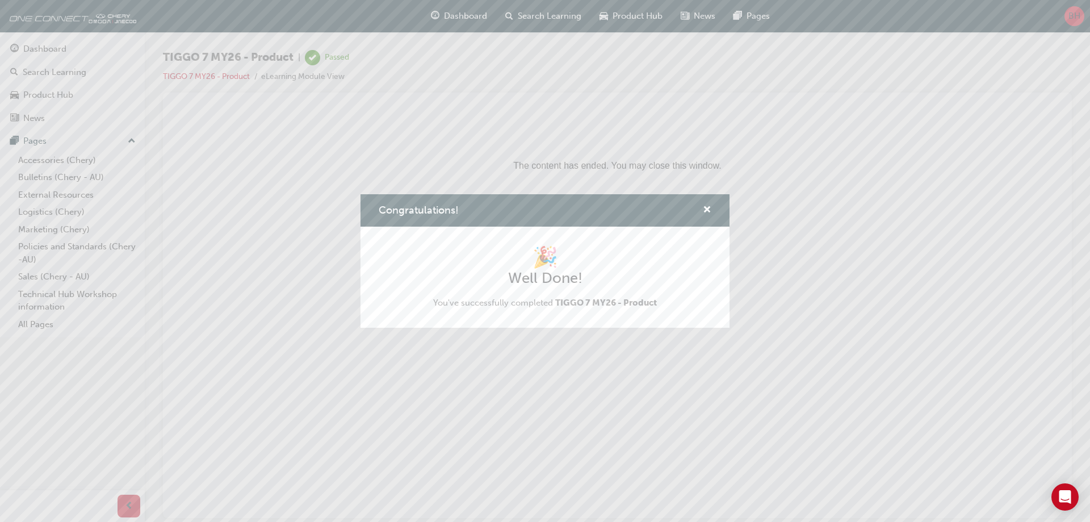
click at [713, 208] on div "Congratulations!" at bounding box center [544, 210] width 369 height 32
click at [708, 208] on span "cross-icon" at bounding box center [707, 210] width 9 height 10
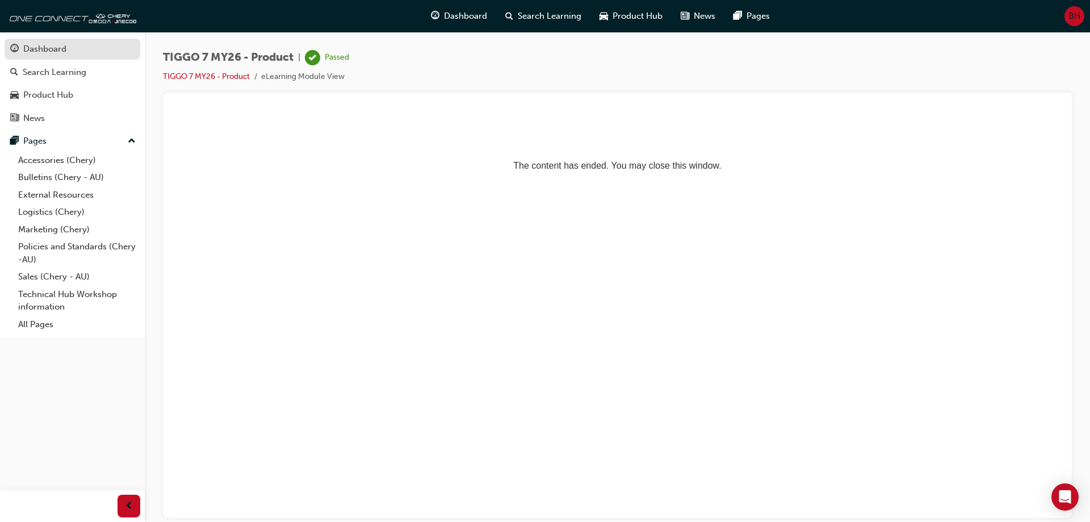
click at [83, 57] on link "Dashboard" at bounding box center [73, 49] width 136 height 21
